Goal: Task Accomplishment & Management: Manage account settings

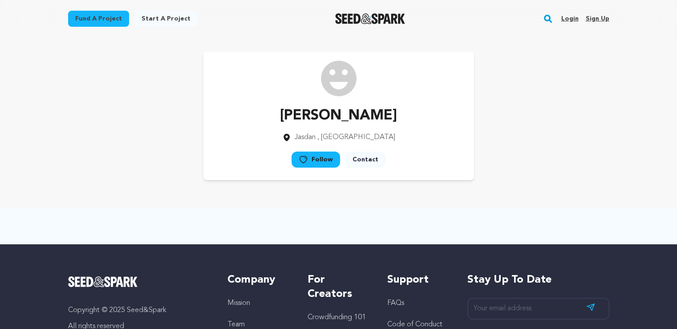
click at [601, 19] on link "Sign up" at bounding box center [597, 19] width 24 height 14
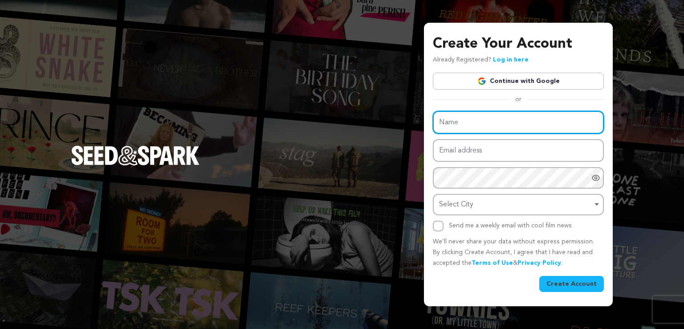
paste input "Almburschen Feinkost"
type input "Almburschen Feinkost"
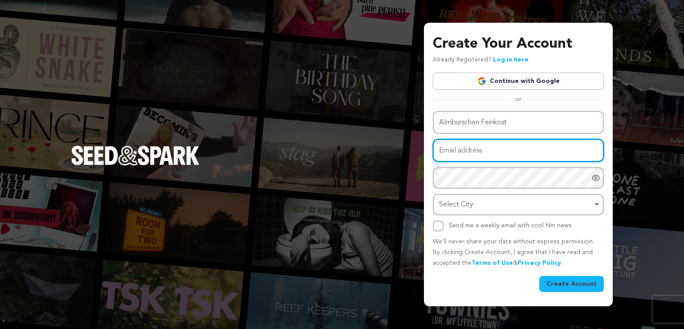
click at [448, 151] on input "Email address" at bounding box center [518, 150] width 171 height 23
paste input "[EMAIL_ADDRESS][DOMAIN_NAME]"
type input "almburschen@outlook.com"
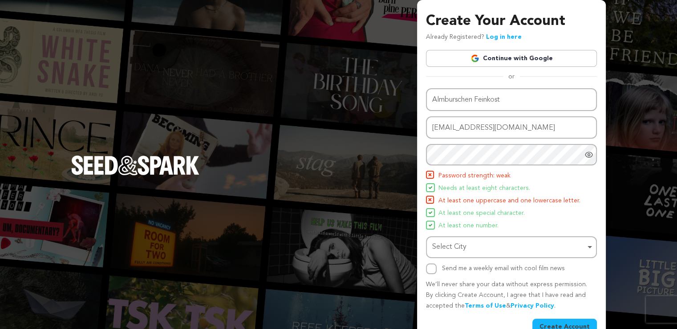
click at [587, 156] on icon "Show password as plain text. Warning: this will display your password on the sc…" at bounding box center [588, 154] width 7 height 5
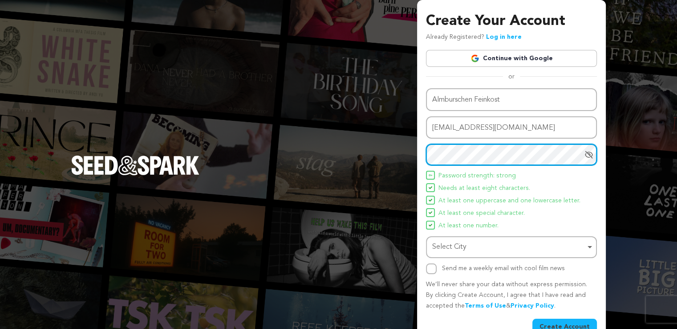
click at [500, 239] on div "Select City Remove item" at bounding box center [511, 247] width 162 height 16
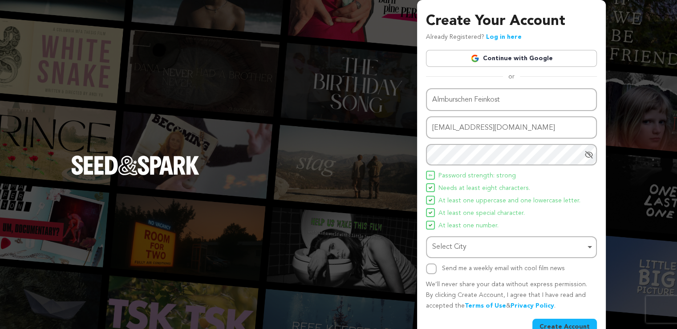
click at [614, 221] on div "Create Your Account Already Registered? Log in here Continue with Google or eyJ…" at bounding box center [338, 174] width 677 height 349
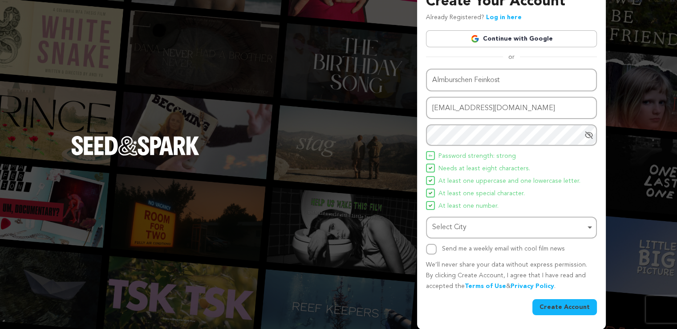
click at [546, 303] on button "Create Account" at bounding box center [564, 307] width 65 height 16
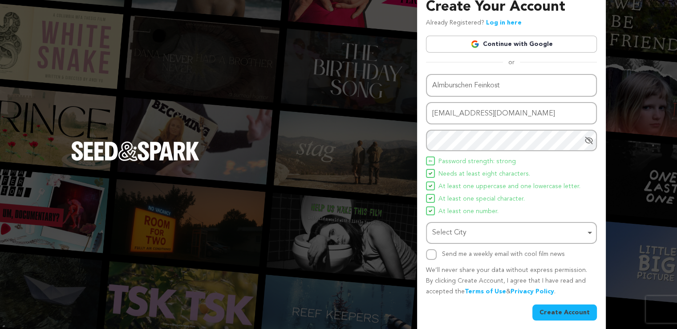
scroll to position [0, 0]
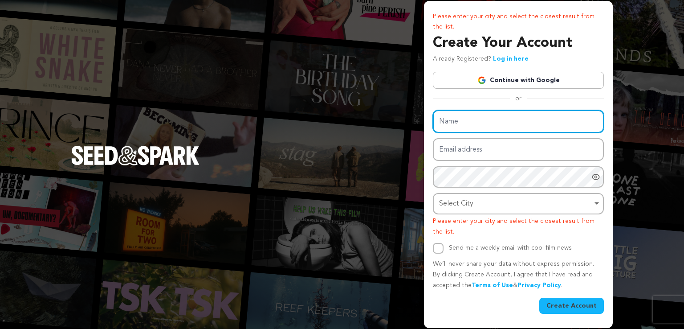
click at [454, 122] on input "Name" at bounding box center [518, 121] width 171 height 23
paste input "Almburschen Feinkost"
type input "Almburschen Feinkost"
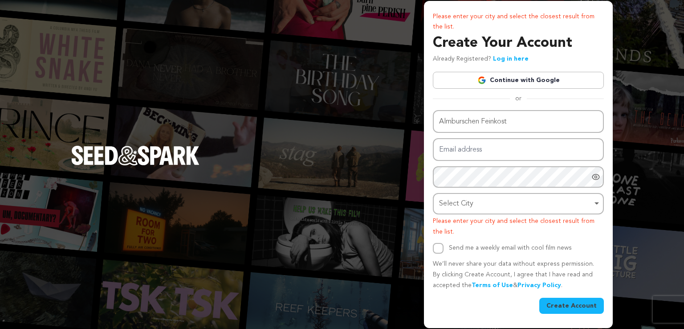
click at [320, 116] on div "Please enter your city and select the closest result from the list. Create Your…" at bounding box center [342, 164] width 684 height 329
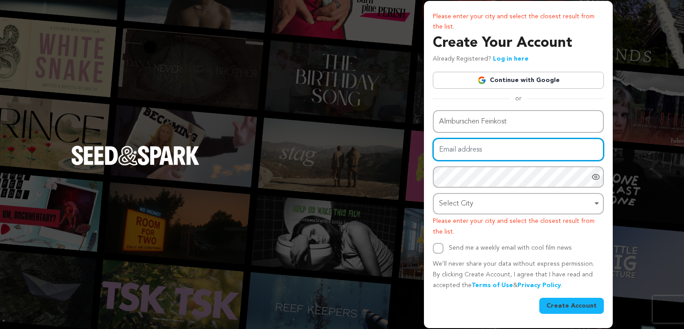
paste input "[EMAIL_ADDRESS][DOMAIN_NAME]"
type input "[EMAIL_ADDRESS][DOMAIN_NAME]"
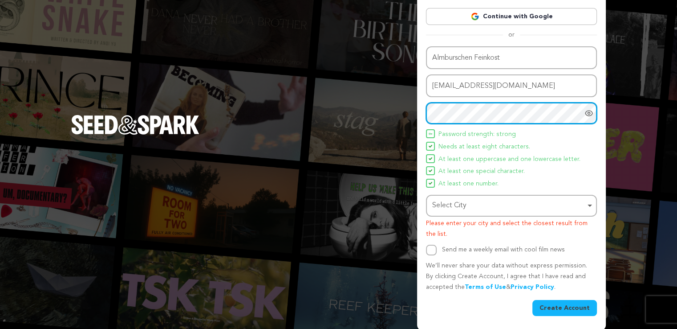
scroll to position [64, 0]
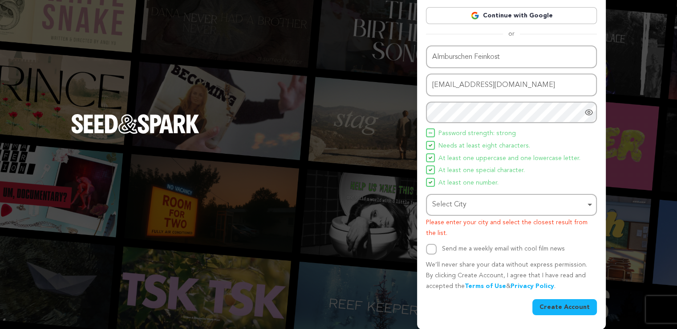
click at [562, 302] on button "Create Account" at bounding box center [564, 307] width 65 height 16
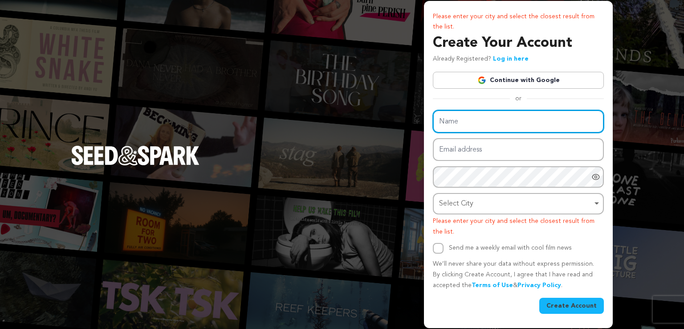
paste input "Almburschen Feinkost"
type input "Almburschen Feinkost"
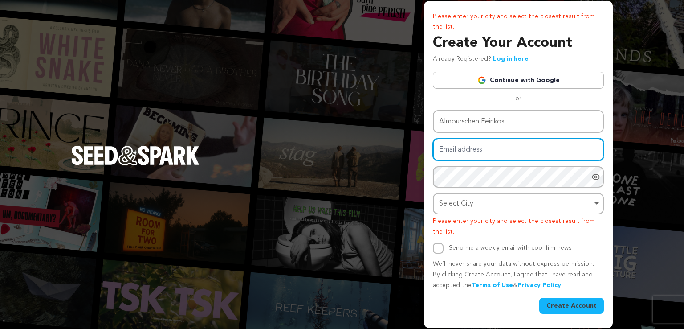
paste input "[EMAIL_ADDRESS][DOMAIN_NAME]"
type input "[EMAIL_ADDRESS][DOMAIN_NAME]"
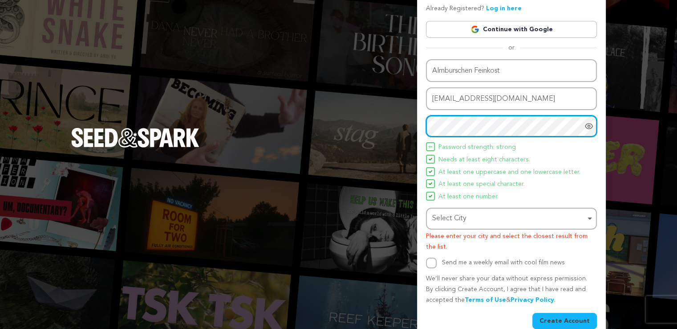
scroll to position [64, 0]
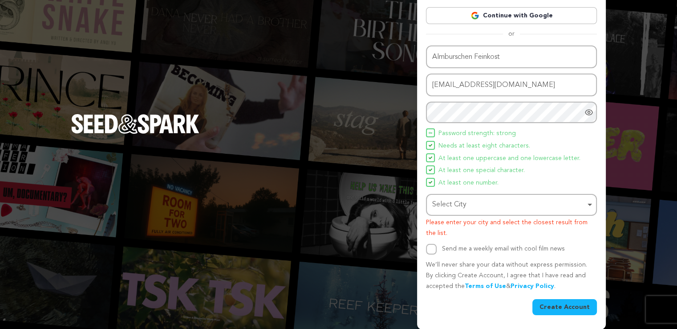
click at [519, 215] on div "Select City Select City Remove item Select City Please enter your city and sele…" at bounding box center [511, 216] width 171 height 45
click at [509, 207] on div "Select City Remove item" at bounding box center [508, 204] width 153 height 13
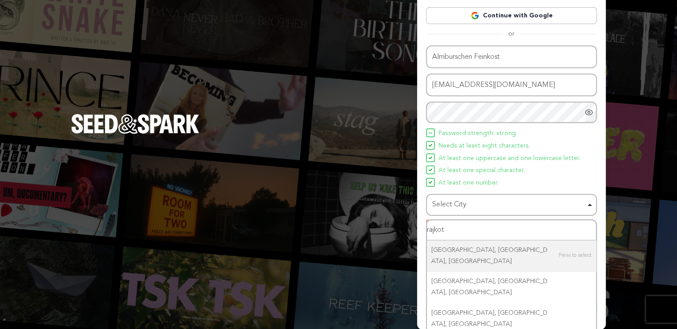
click at [471, 224] on input "rajkot" at bounding box center [511, 230] width 169 height 20
type input "g"
type input "germany"
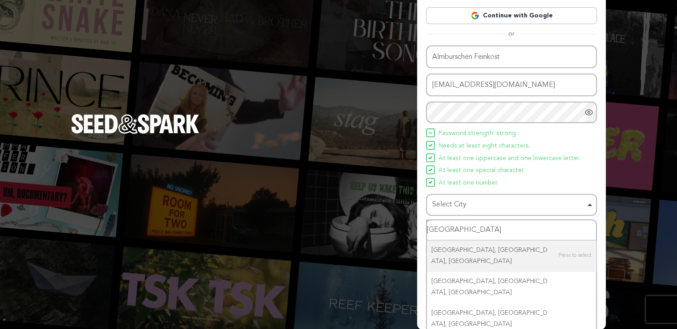
click at [472, 232] on input "germany" at bounding box center [511, 230] width 169 height 20
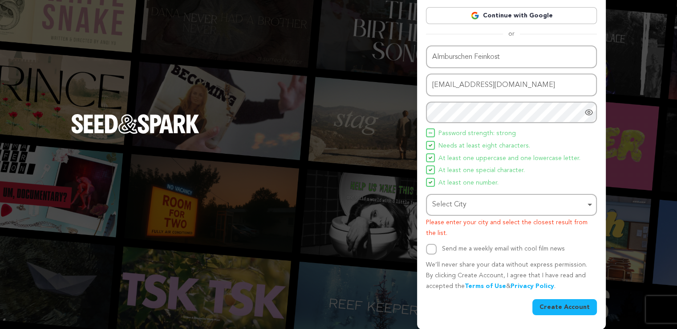
click at [482, 199] on div "Select City Remove item" at bounding box center [508, 204] width 153 height 13
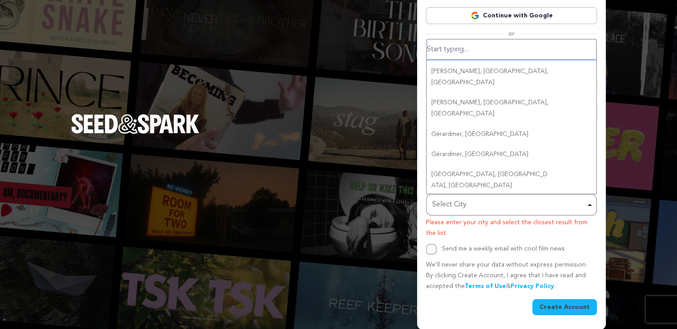
scroll to position [0, 0]
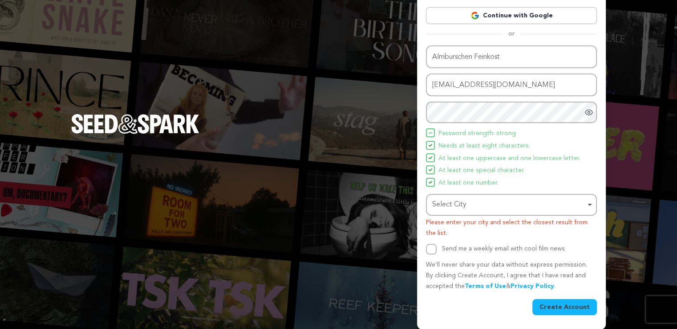
click at [466, 202] on div "Select City Remove item" at bounding box center [508, 204] width 153 height 13
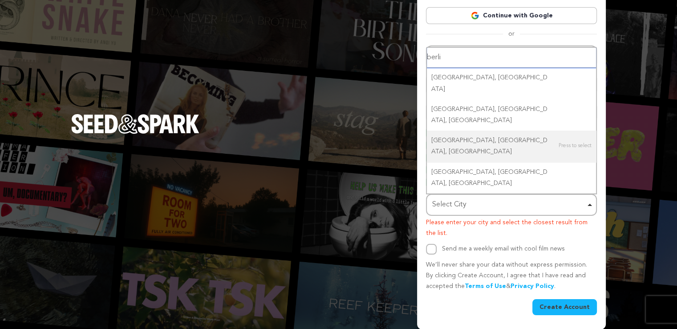
type input "berlin"
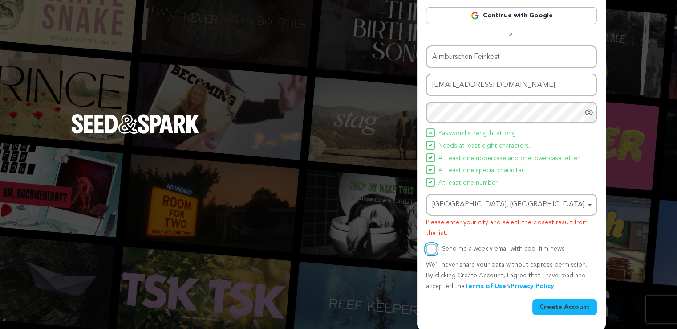
click at [435, 247] on input "Send me a weekly email with cool film news" at bounding box center [431, 248] width 11 height 11
click at [435, 248] on input "Send me a weekly email with cool film news" at bounding box center [431, 248] width 11 height 11
checkbox input "false"
click at [570, 301] on button "Create Account" at bounding box center [564, 307] width 65 height 16
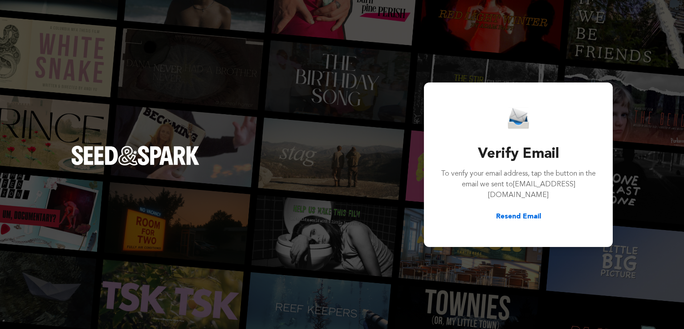
click at [523, 211] on button "Resend Email" at bounding box center [518, 216] width 45 height 11
click at [158, 86] on div "Verify Email To verify your email address, tap the button in the email we sent …" at bounding box center [342, 164] width 684 height 329
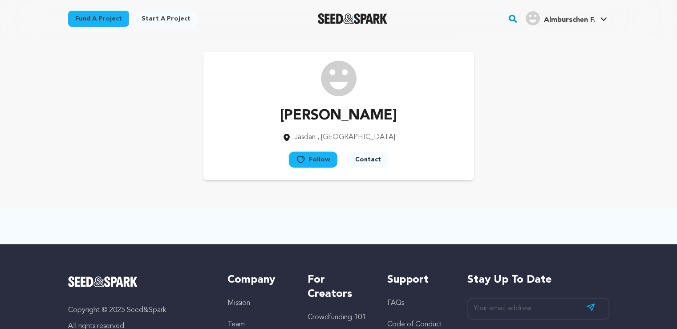
click at [594, 21] on span "Almburschen F." at bounding box center [569, 19] width 51 height 7
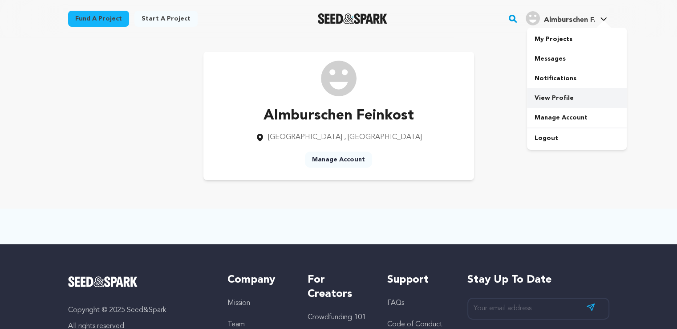
click at [549, 97] on link "View Profile" at bounding box center [577, 98] width 100 height 20
click at [333, 156] on link "Manage Account" at bounding box center [338, 159] width 67 height 16
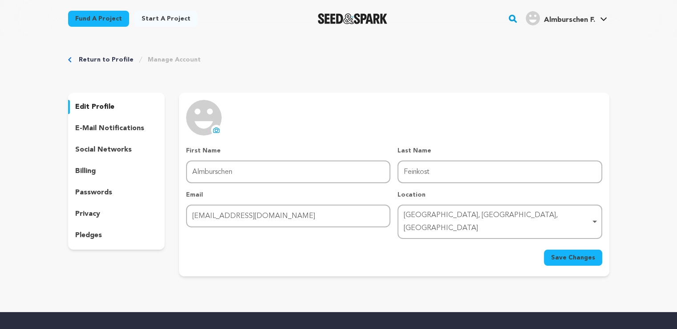
click at [212, 125] on img at bounding box center [204, 118] width 36 height 36
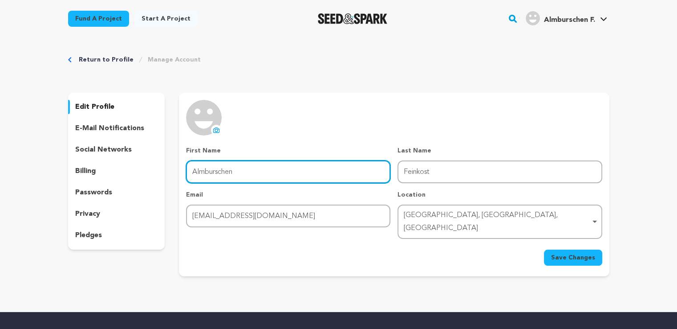
click at [243, 172] on input "Almburschen" at bounding box center [288, 171] width 204 height 23
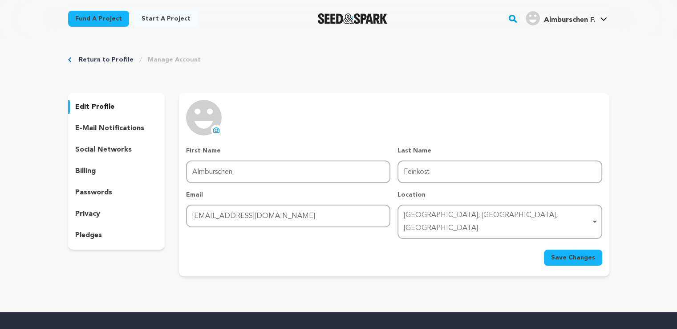
click at [218, 125] on button "uploading spinner upload profile image" at bounding box center [216, 130] width 11 height 11
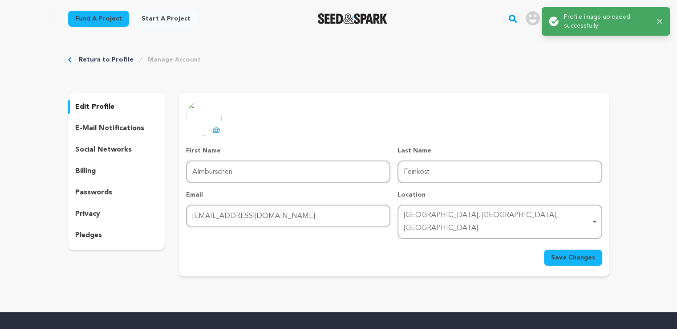
click at [559, 253] on span "Save Changes" at bounding box center [573, 257] width 44 height 9
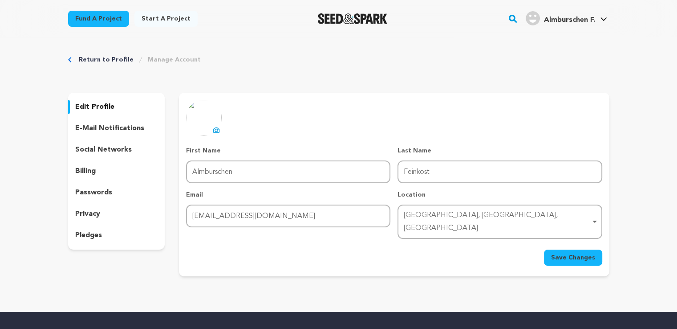
click at [101, 154] on p "social networks" at bounding box center [103, 149] width 57 height 11
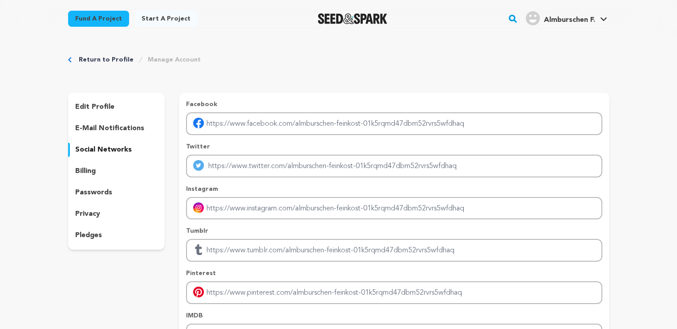
click at [84, 104] on p "edit profile" at bounding box center [94, 106] width 39 height 11
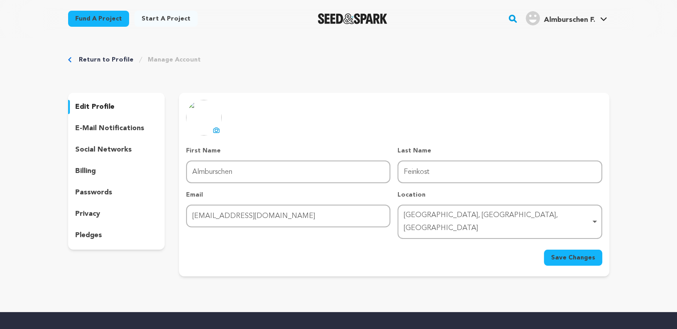
click at [87, 148] on p "social networks" at bounding box center [103, 149] width 57 height 11
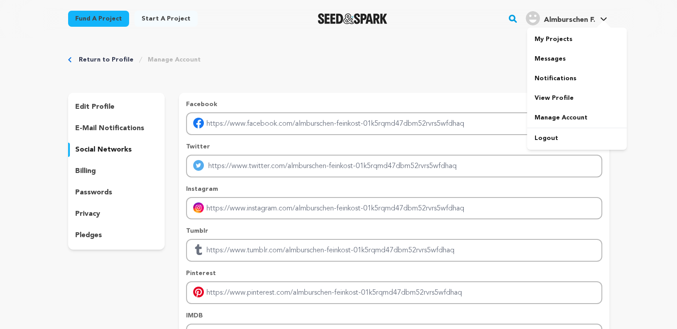
click at [559, 18] on span "Almburschen F." at bounding box center [569, 19] width 51 height 7
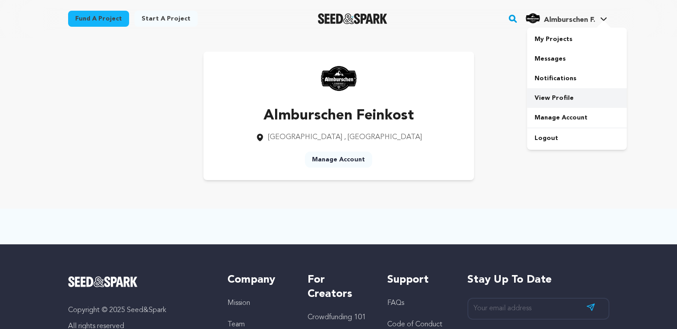
click at [566, 98] on link "View Profile" at bounding box center [577, 98] width 100 height 20
click at [339, 159] on link "Manage Account" at bounding box center [338, 159] width 67 height 16
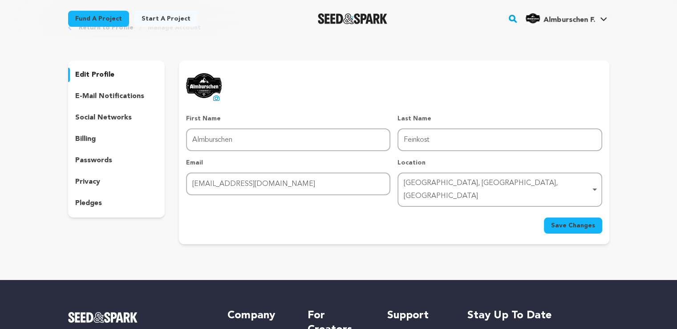
scroll to position [5, 0]
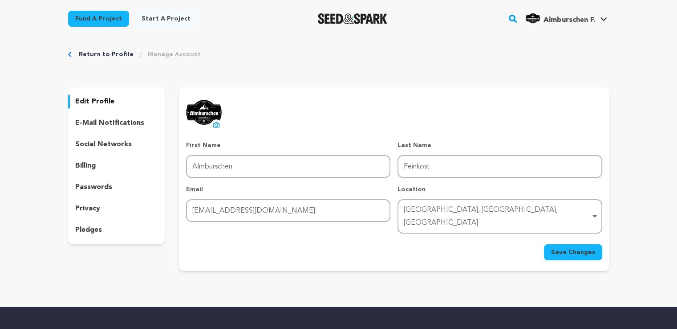
click at [96, 139] on p "social networks" at bounding box center [103, 144] width 57 height 11
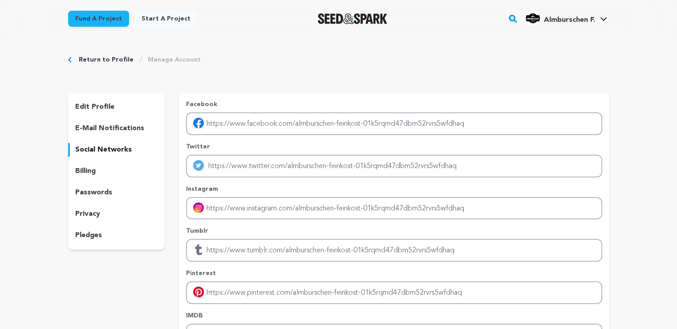
click at [104, 195] on p "passwords" at bounding box center [93, 192] width 37 height 11
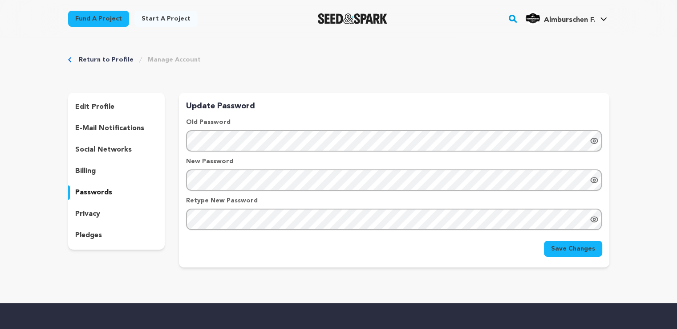
click at [116, 210] on div "privacy" at bounding box center [116, 214] width 97 height 14
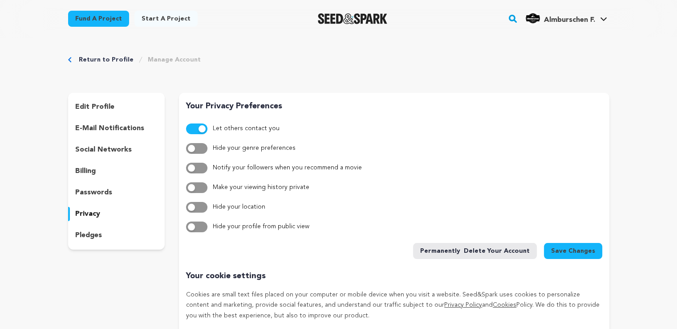
click at [118, 233] on div "pledges" at bounding box center [116, 235] width 97 height 14
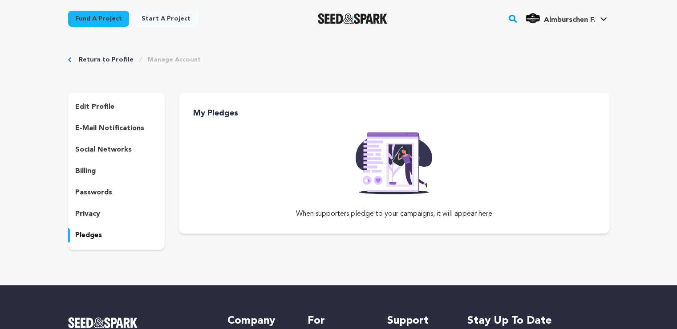
click at [191, 109] on div "My Pledges When supporters pledge to your campaigns, it will appear here" at bounding box center [394, 163] width 430 height 141
click at [262, 114] on h3 "My Pledges" at bounding box center [401, 113] width 416 height 12
click at [317, 145] on div "When supporters pledge to your campaigns, it will appear here" at bounding box center [394, 176] width 430 height 100
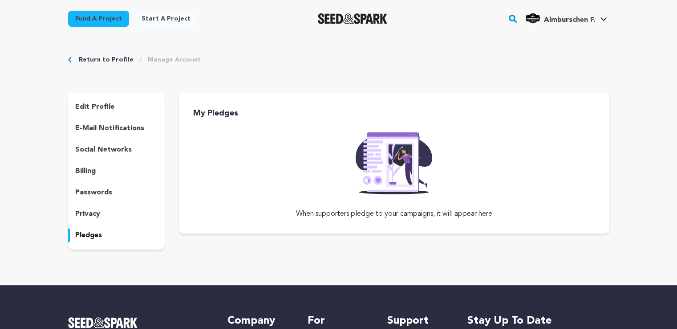
click at [94, 102] on p "edit profile" at bounding box center [94, 106] width 39 height 11
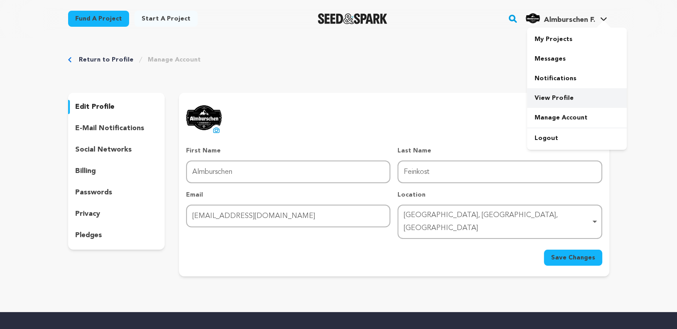
click at [541, 95] on link "View Profile" at bounding box center [577, 98] width 100 height 20
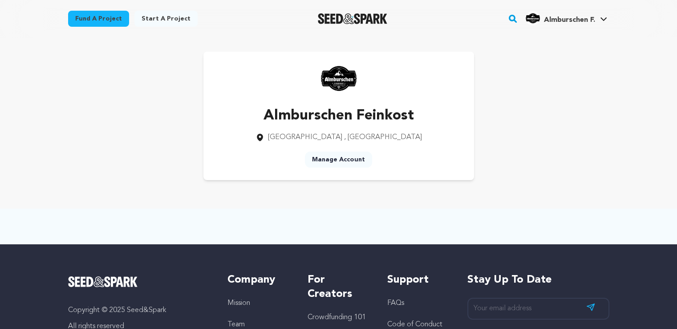
click at [333, 155] on link "Manage Account" at bounding box center [338, 159] width 67 height 16
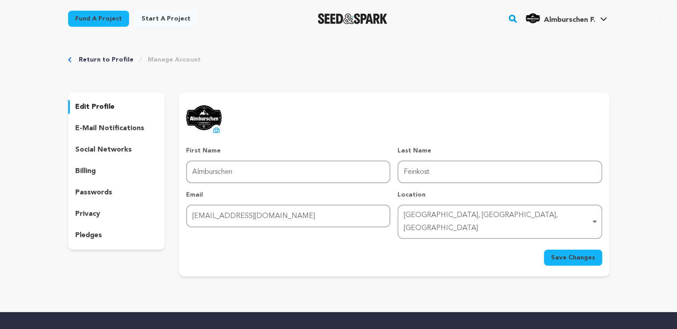
click at [93, 111] on p "edit profile" at bounding box center [94, 106] width 39 height 11
click at [98, 108] on p "edit profile" at bounding box center [94, 106] width 39 height 11
click at [100, 150] on p "social networks" at bounding box center [103, 149] width 57 height 11
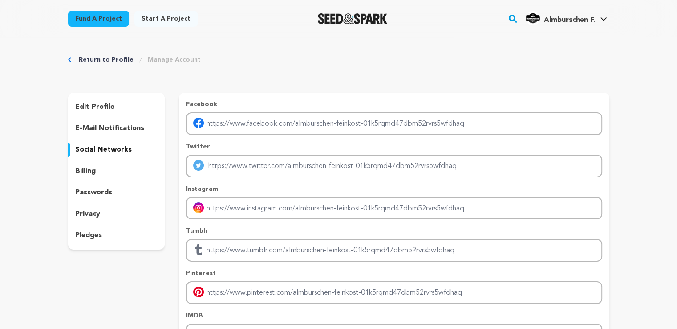
click at [638, 69] on div "Return to Profile Manage Account edit profile e-mail notifications social netwo…" at bounding box center [338, 220] width 677 height 367
click at [600, 45] on div "Return to Profile Manage Account edit profile e-mail notifications social netwo…" at bounding box center [339, 220] width 570 height 367
click at [400, 40] on div "Return to Profile Manage Account edit profile e-mail notifications social netwo…" at bounding box center [339, 220] width 570 height 367
drag, startPoint x: 675, startPoint y: 103, endPoint x: 679, endPoint y: 66, distance: 37.2
click at [677, 66] on html "Fund a project Start a project Search" at bounding box center [338, 327] width 677 height 654
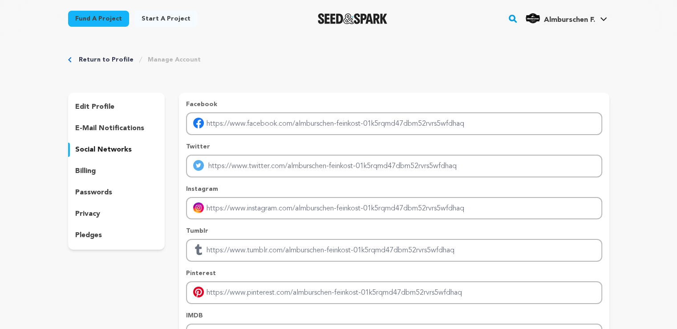
click at [92, 237] on p "pledges" at bounding box center [88, 235] width 27 height 11
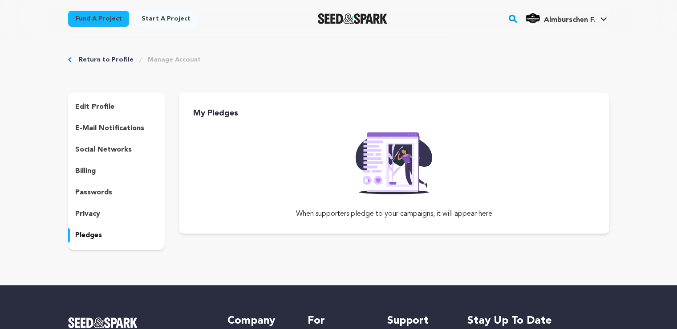
click at [97, 213] on p "privacy" at bounding box center [87, 213] width 25 height 11
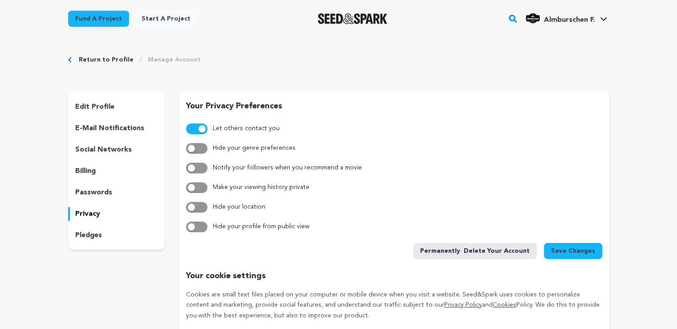
click at [105, 197] on p "passwords" at bounding box center [93, 192] width 37 height 11
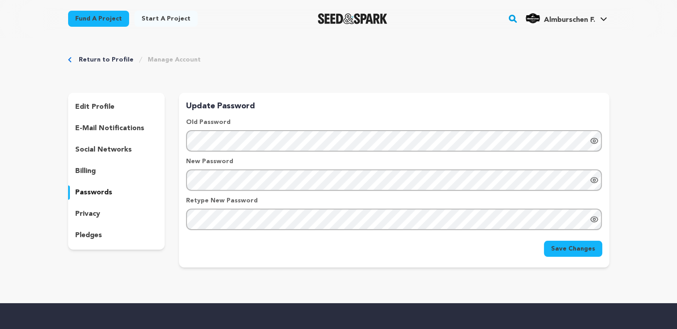
click at [116, 173] on div "billing" at bounding box center [116, 171] width 97 height 14
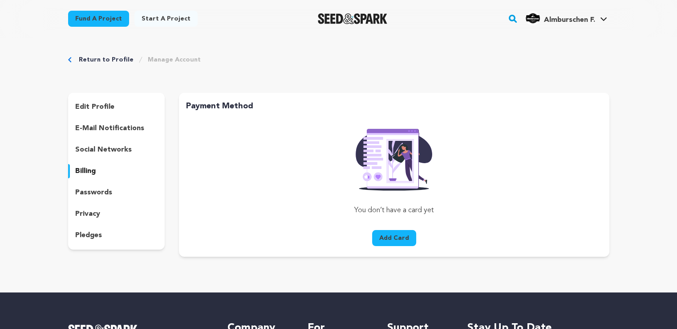
click at [114, 154] on p "social networks" at bounding box center [103, 149] width 57 height 11
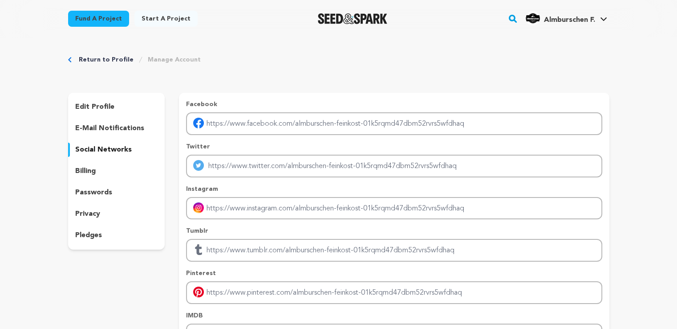
click at [97, 137] on div "edit profile e-mail notifications social networks billing passwords privacy ple…" at bounding box center [116, 171] width 97 height 157
click at [99, 134] on div "e-mail notifications" at bounding box center [116, 128] width 97 height 14
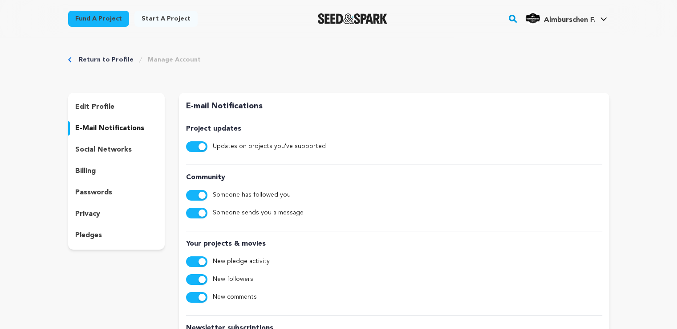
click at [86, 102] on p "edit profile" at bounding box center [94, 106] width 39 height 11
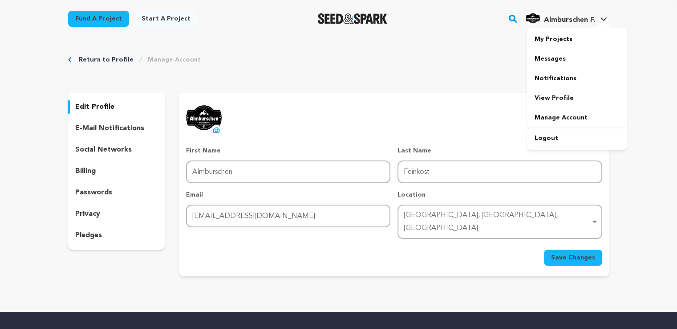
click at [553, 17] on span "Almburschen F." at bounding box center [569, 19] width 51 height 7
click at [554, 20] on span "Almburschen F." at bounding box center [569, 19] width 51 height 7
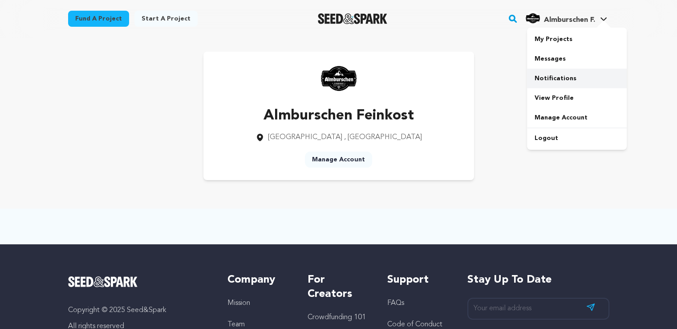
click at [545, 80] on link "Notifications" at bounding box center [577, 79] width 100 height 20
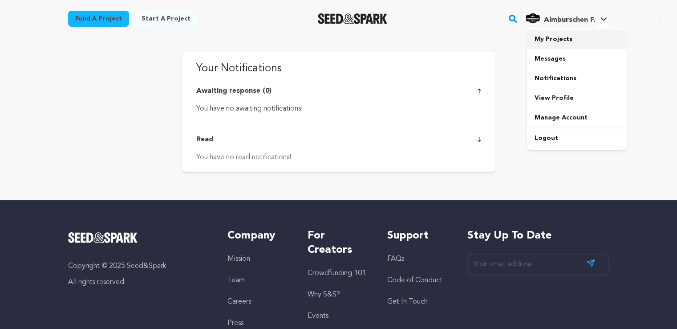
click at [568, 37] on link "My Projects" at bounding box center [577, 39] width 100 height 20
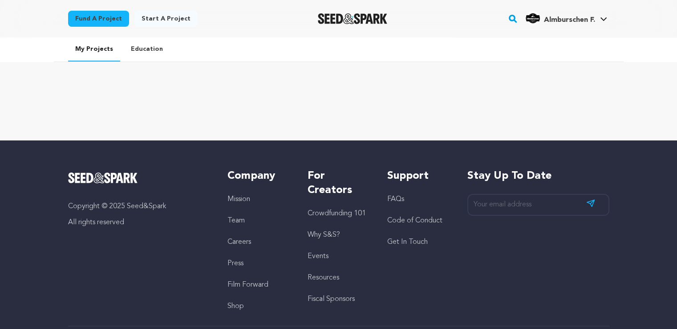
click at [143, 52] on link "Education" at bounding box center [147, 48] width 46 height 23
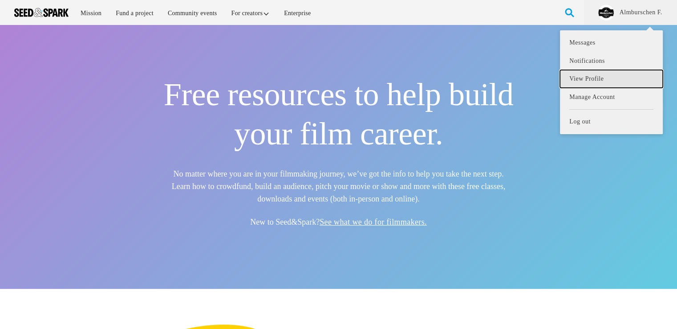
click at [598, 77] on link "View Profile" at bounding box center [611, 79] width 102 height 18
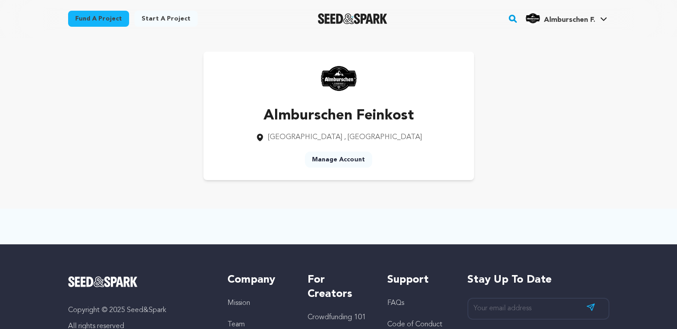
click at [336, 80] on img at bounding box center [339, 79] width 36 height 36
click at [333, 132] on span "[GEOGRAPHIC_DATA] , [GEOGRAPHIC_DATA]" at bounding box center [345, 137] width 154 height 11
click at [347, 155] on link "Manage Account" at bounding box center [338, 159] width 67 height 16
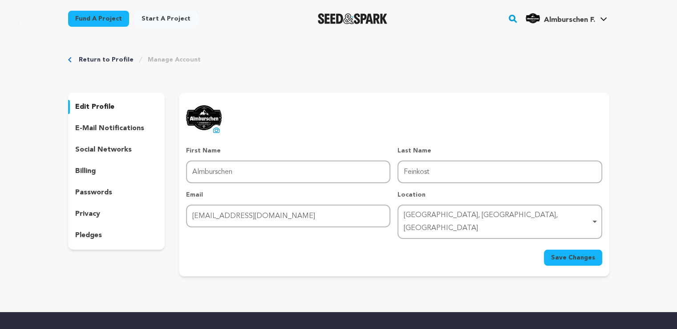
click at [422, 222] on div "Berlin, Berlin, Germany Remove item" at bounding box center [499, 221] width 195 height 29
click at [363, 253] on div "uploading spinner upload profile image First Name First Name Almburschen Last N…" at bounding box center [394, 184] width 430 height 183
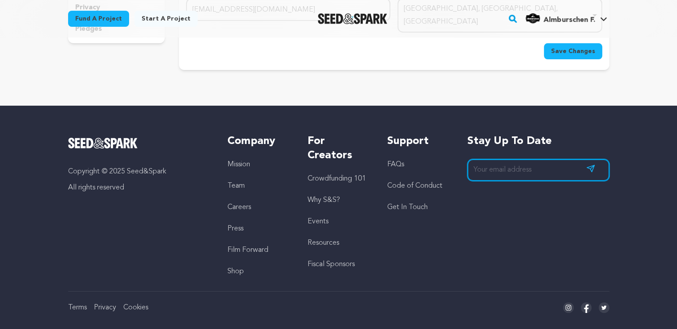
click at [507, 159] on input "email" at bounding box center [538, 170] width 142 height 22
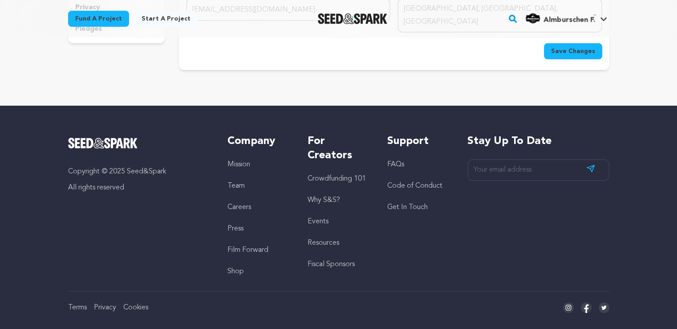
click at [464, 107] on div "Copyright © 2025 Seed&Spark All rights reserved Company Mission Team Careers Pr…" at bounding box center [339, 222] width 570 height 235
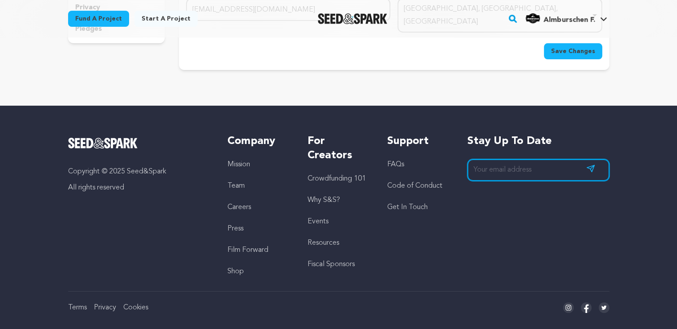
click at [508, 159] on input "email" at bounding box center [538, 170] width 142 height 22
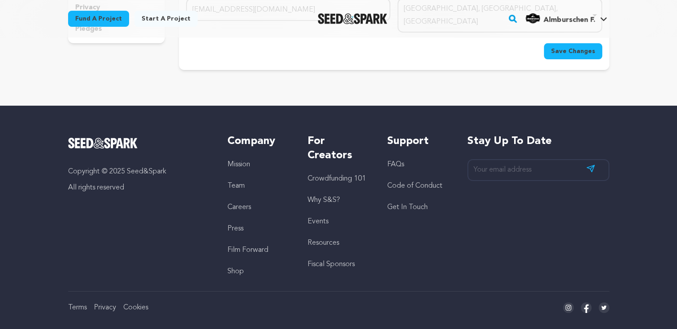
click at [523, 206] on div "Stay up to date Subscribe" at bounding box center [538, 205] width 142 height 142
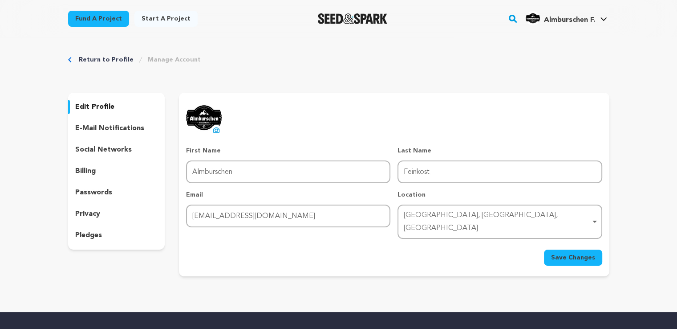
click at [96, 149] on p "social networks" at bounding box center [103, 149] width 57 height 11
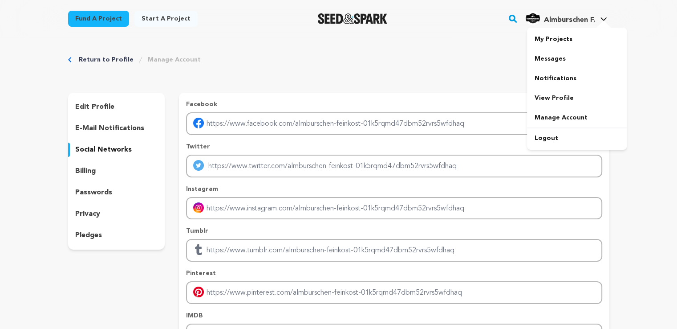
click at [571, 22] on span "Almburschen F." at bounding box center [569, 19] width 51 height 7
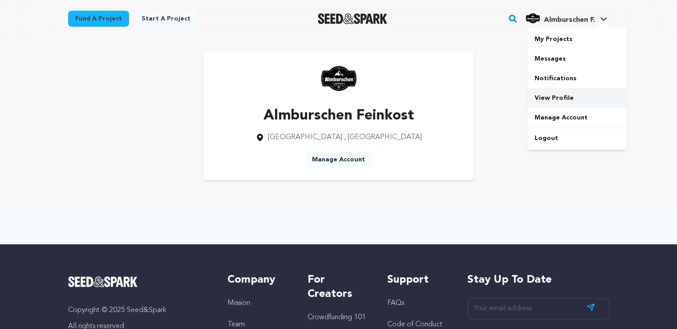
click at [552, 100] on link "View Profile" at bounding box center [577, 98] width 100 height 20
click at [162, 14] on link "Start a project" at bounding box center [165, 19] width 63 height 16
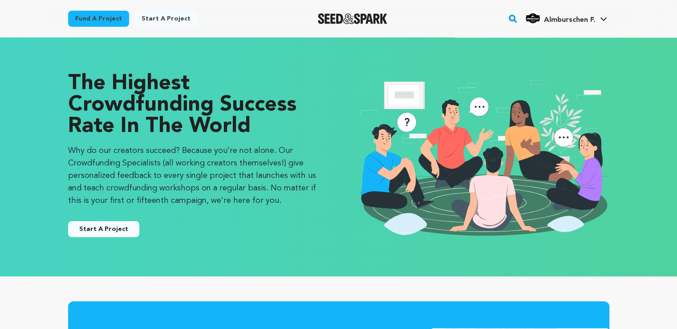
click at [112, 223] on button "Start A Project" at bounding box center [103, 229] width 71 height 16
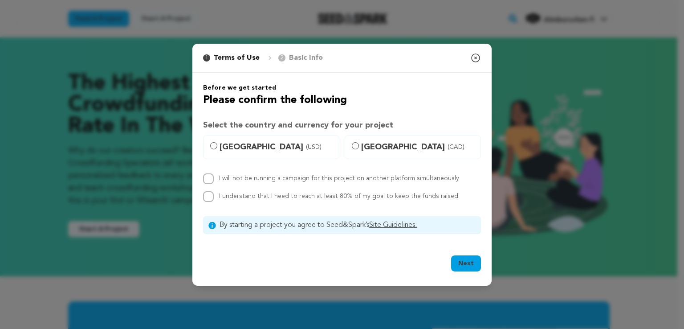
click at [297, 59] on p "Basic Info" at bounding box center [306, 58] width 34 height 11
click at [479, 59] on icon "button" at bounding box center [475, 58] width 8 height 8
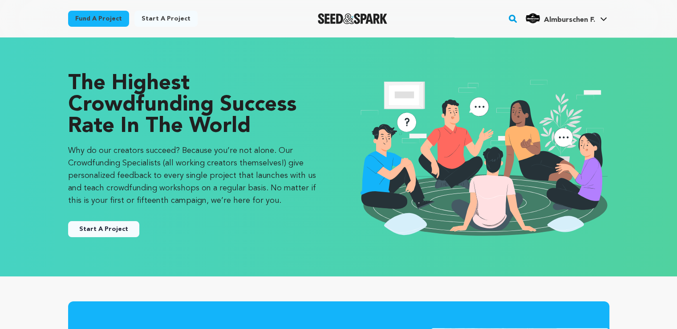
click at [155, 118] on p "The Highest Crowdfunding Success Rate in the World" at bounding box center [194, 105] width 253 height 64
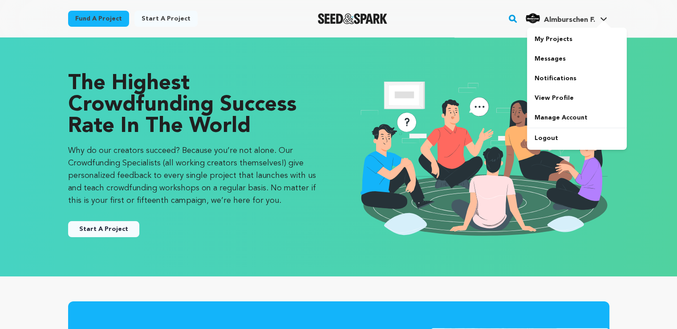
click at [568, 18] on span "Almburschen F." at bounding box center [569, 19] width 51 height 7
